Goal: Find contact information: Find contact information

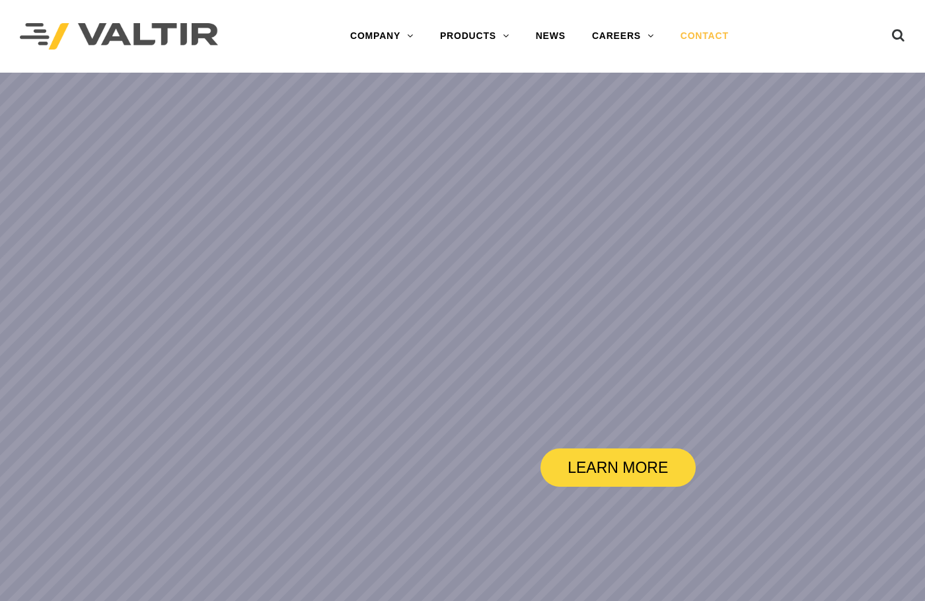
click at [717, 39] on link "CONTACT" at bounding box center [705, 36] width 75 height 26
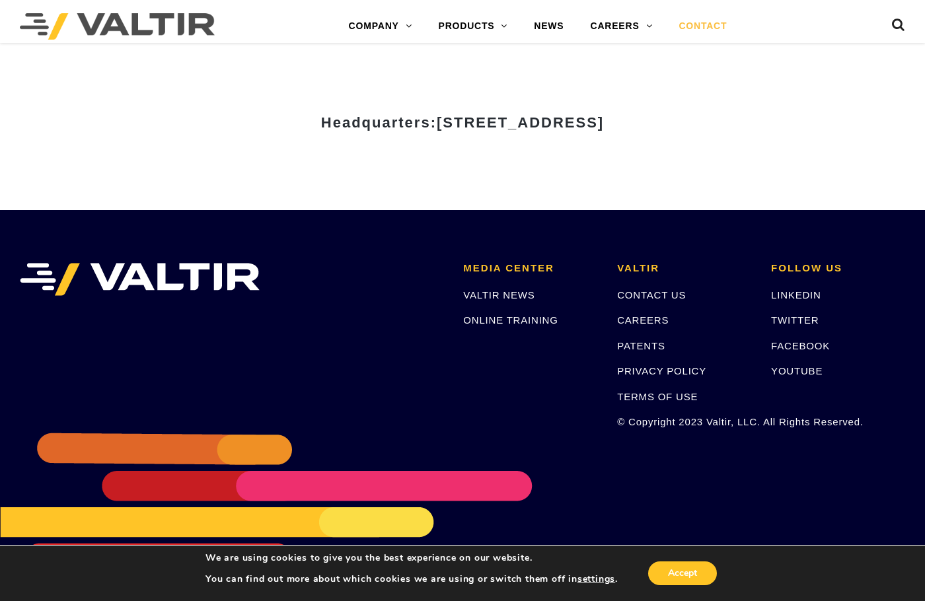
scroll to position [1714, 0]
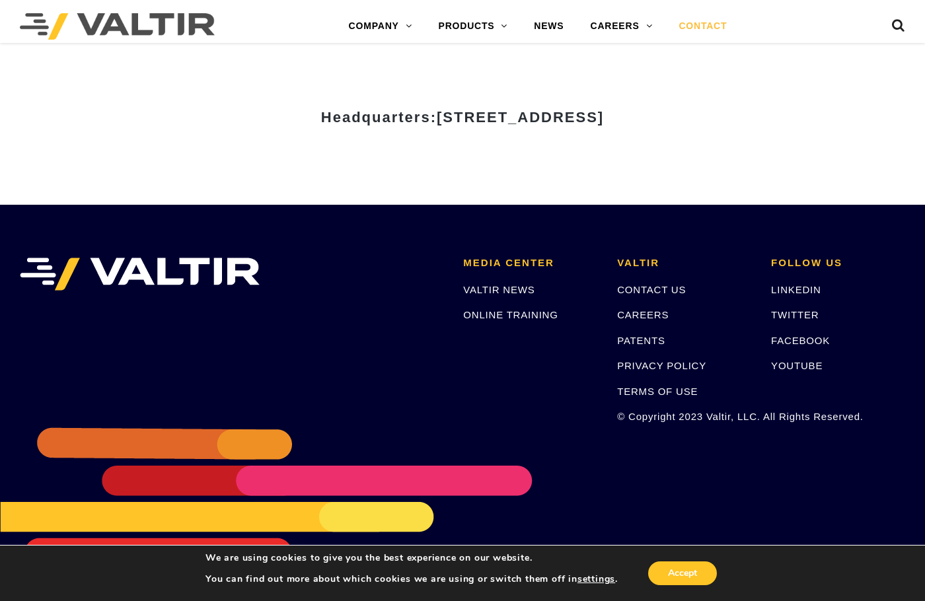
click at [774, 328] on div "LINKEDIN TWITTER FACEBOOK YOUTUBE" at bounding box center [838, 328] width 134 height 92
click at [783, 338] on link "FACEBOOK" at bounding box center [800, 340] width 59 height 11
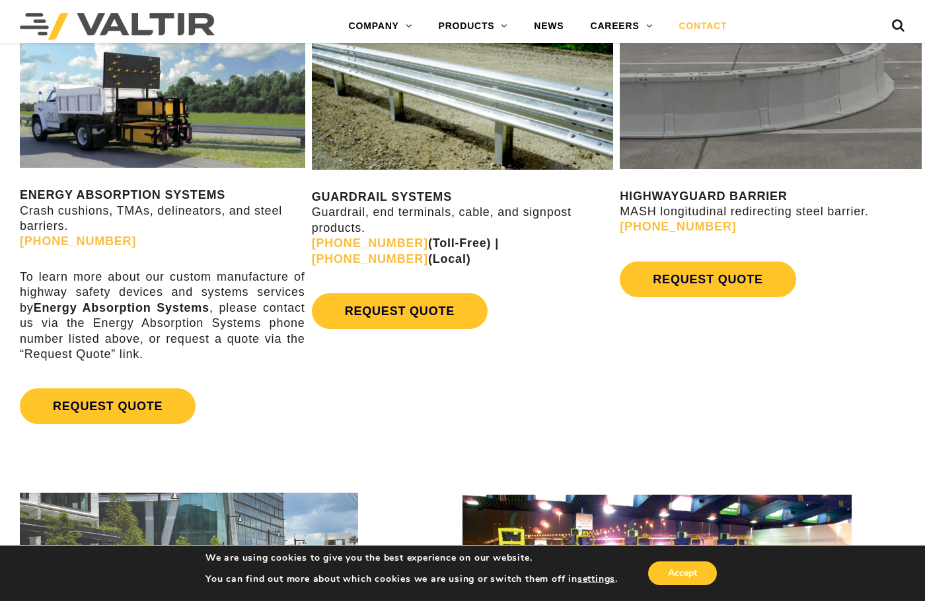
scroll to position [793, 0]
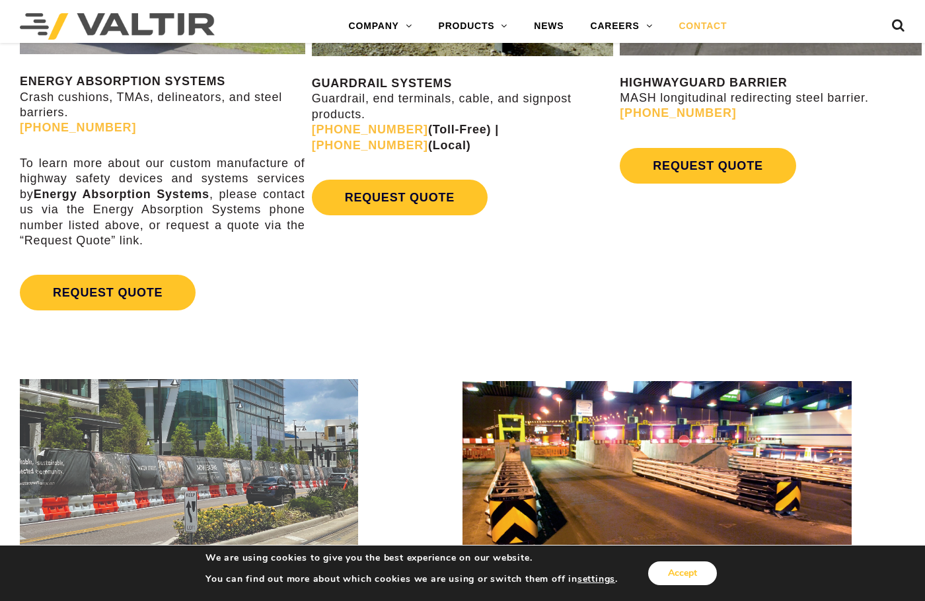
click at [674, 577] on button "Accept" at bounding box center [682, 574] width 69 height 24
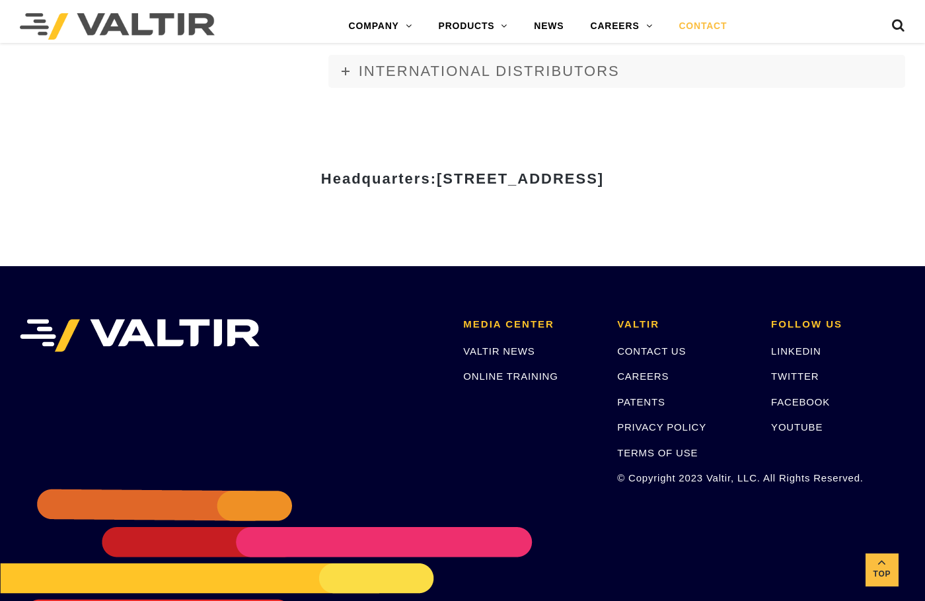
scroll to position [1714, 0]
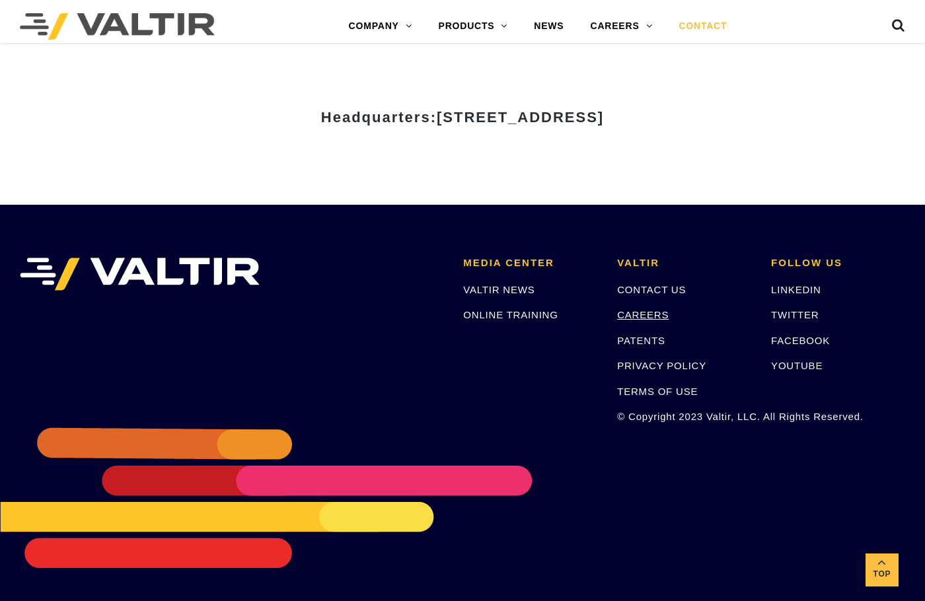
click at [646, 316] on link "CAREERS" at bounding box center [643, 314] width 52 height 11
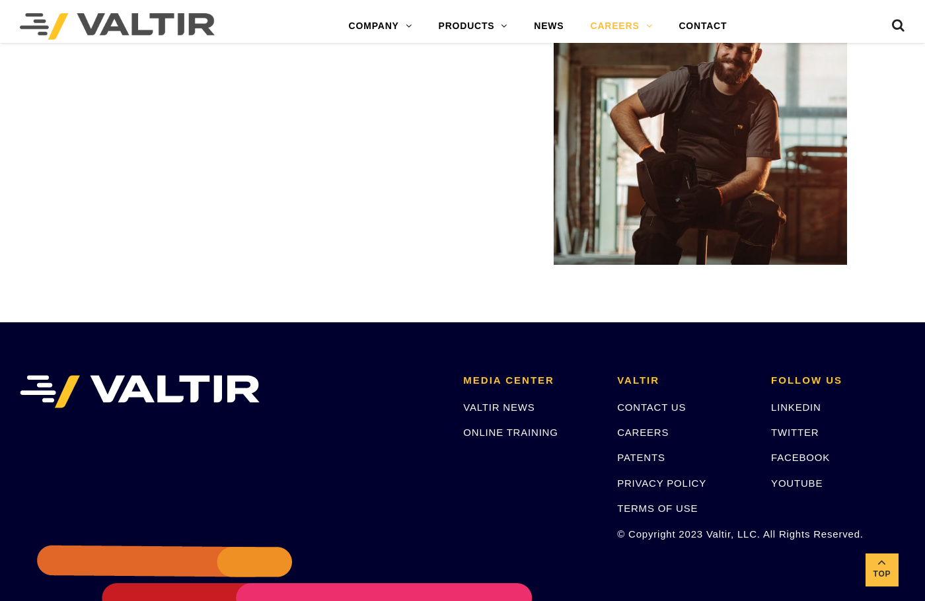
scroll to position [2431, 0]
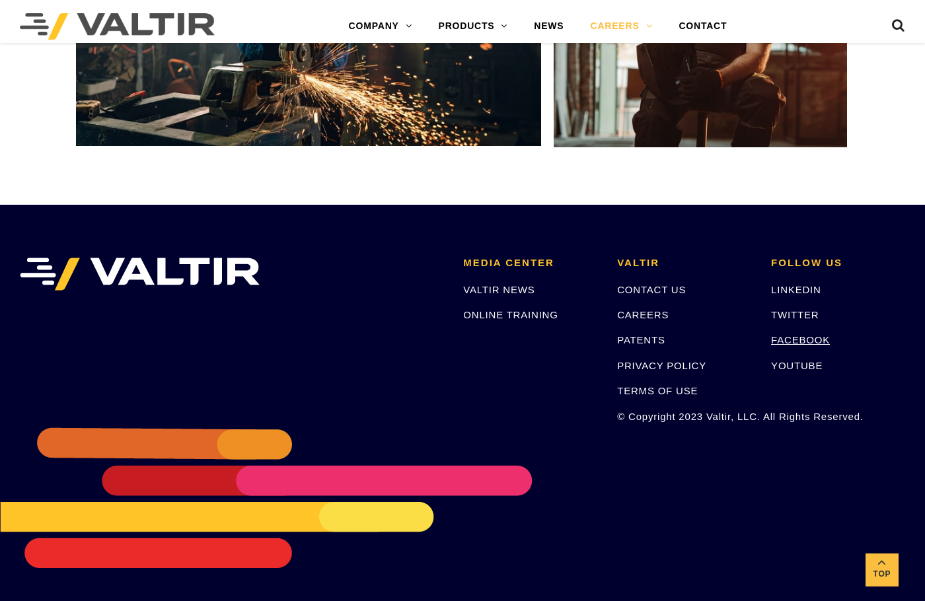
click at [796, 340] on link "FACEBOOK" at bounding box center [800, 339] width 59 height 11
click at [656, 290] on link "CONTACT US" at bounding box center [651, 289] width 69 height 11
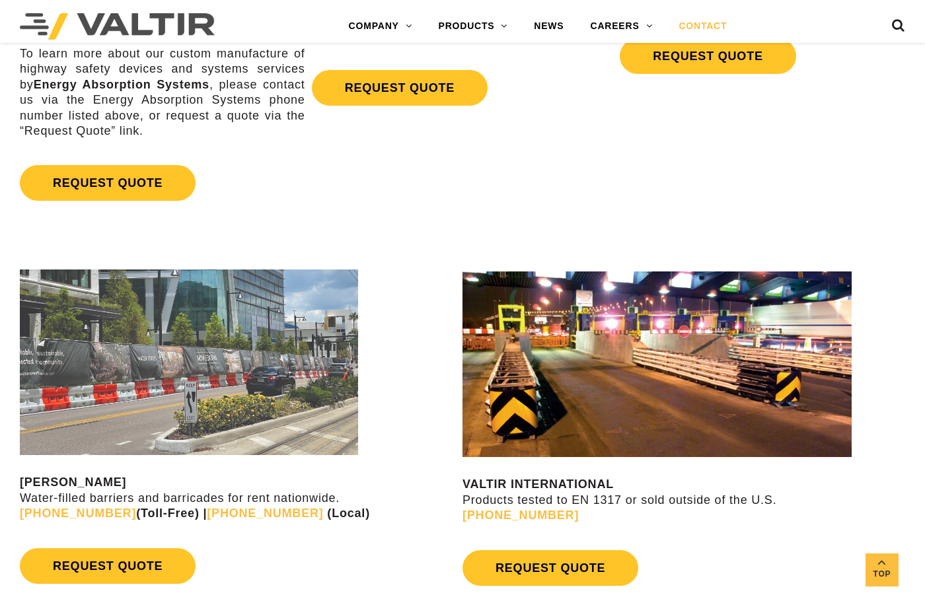
scroll to position [991, 0]
